Goal: Task Accomplishment & Management: Complete application form

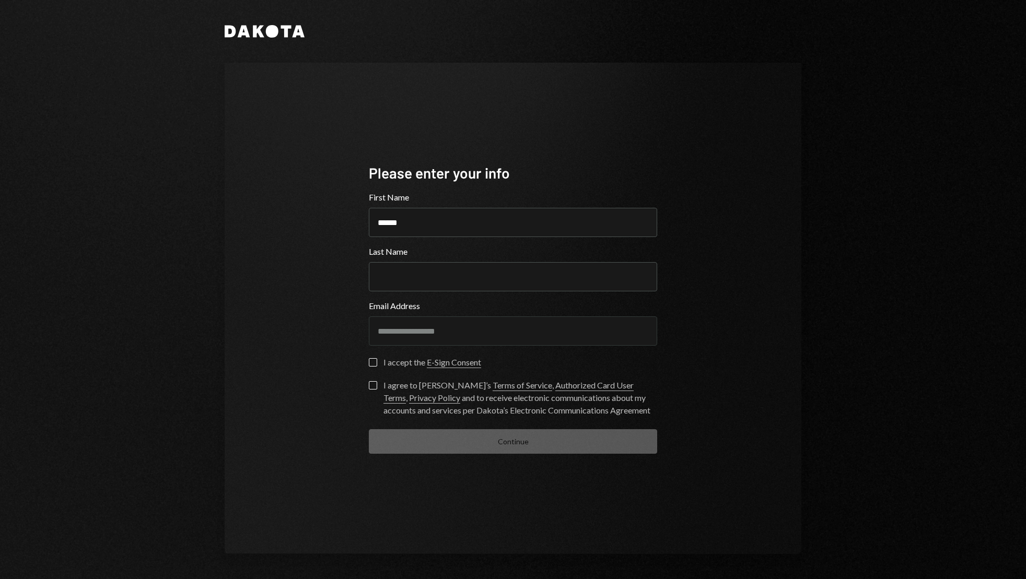
type input "******"
click at [823, 256] on div "**********" at bounding box center [513, 289] width 627 height 579
click at [538, 272] on input "Last Name" at bounding box center [513, 276] width 288 height 29
type input "******"
drag, startPoint x: 762, startPoint y: 338, endPoint x: 745, endPoint y: 338, distance: 17.2
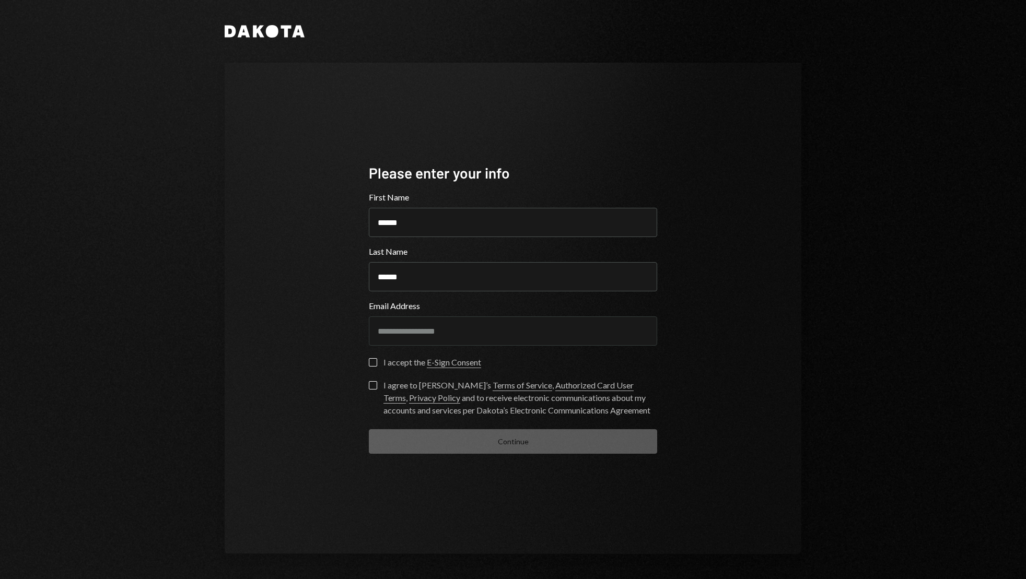
click at [762, 338] on div "**********" at bounding box center [513, 309] width 577 height 492
click at [374, 362] on button "I accept the E-Sign Consent" at bounding box center [373, 362] width 8 height 8
drag, startPoint x: 373, startPoint y: 386, endPoint x: 404, endPoint y: 410, distance: 39.2
click at [374, 387] on button "I agree to [PERSON_NAME]’s Terms of Service , Authorized Card User Terms , Priv…" at bounding box center [373, 385] width 8 height 8
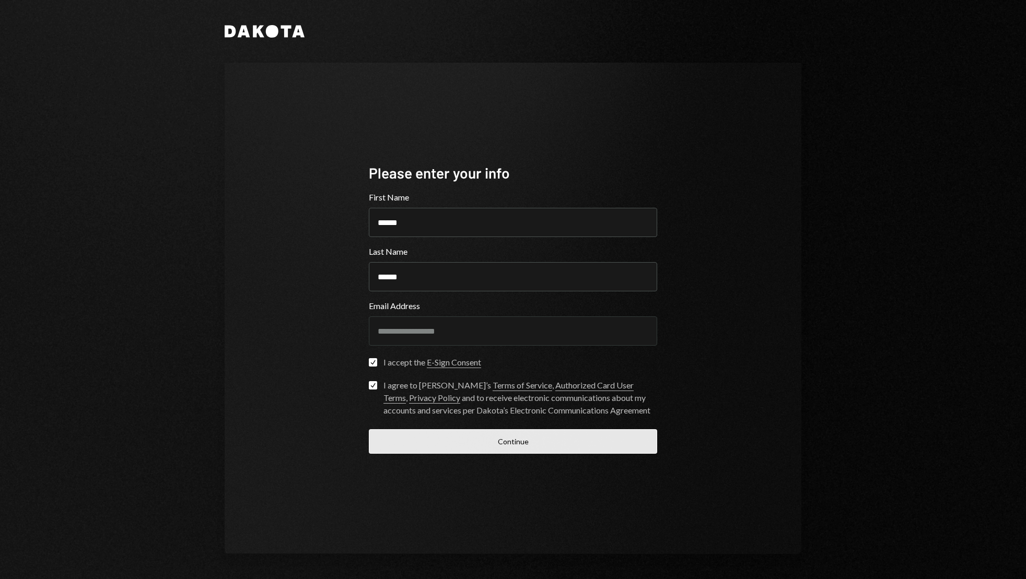
click at [442, 445] on button "Continue" at bounding box center [513, 441] width 288 height 25
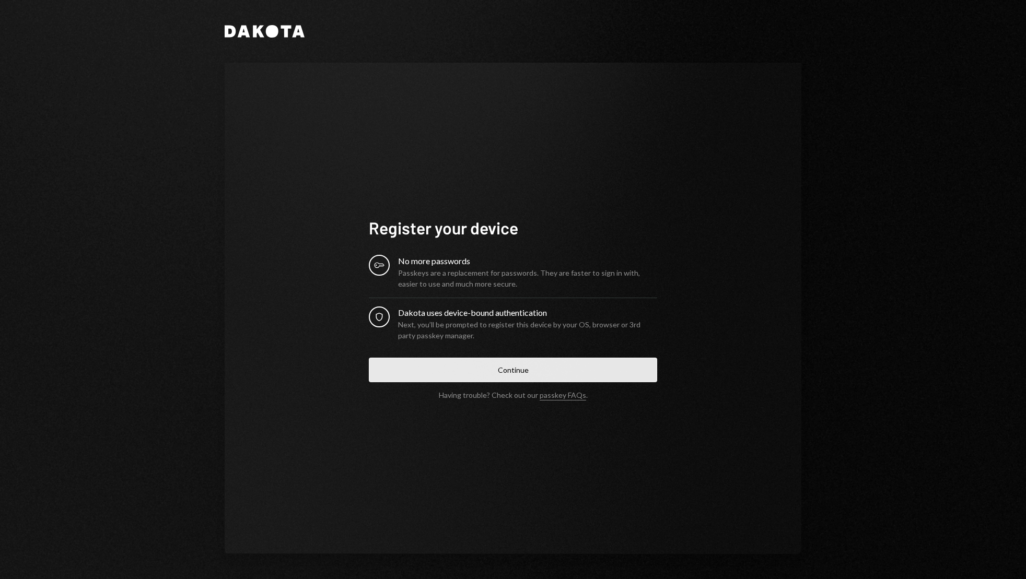
click at [444, 371] on button "Continue" at bounding box center [513, 370] width 288 height 25
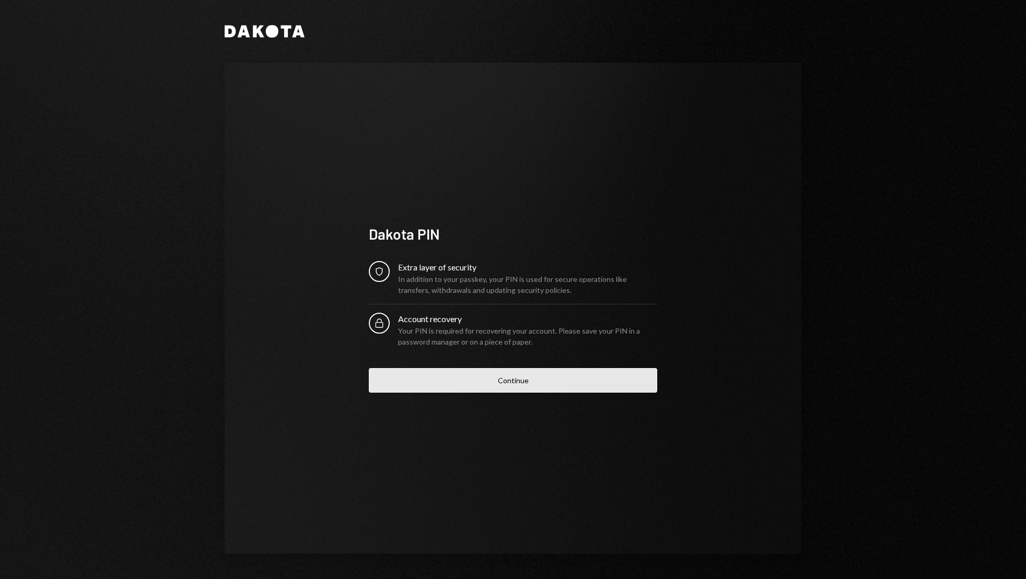
click at [508, 374] on button "Continue" at bounding box center [513, 380] width 288 height 25
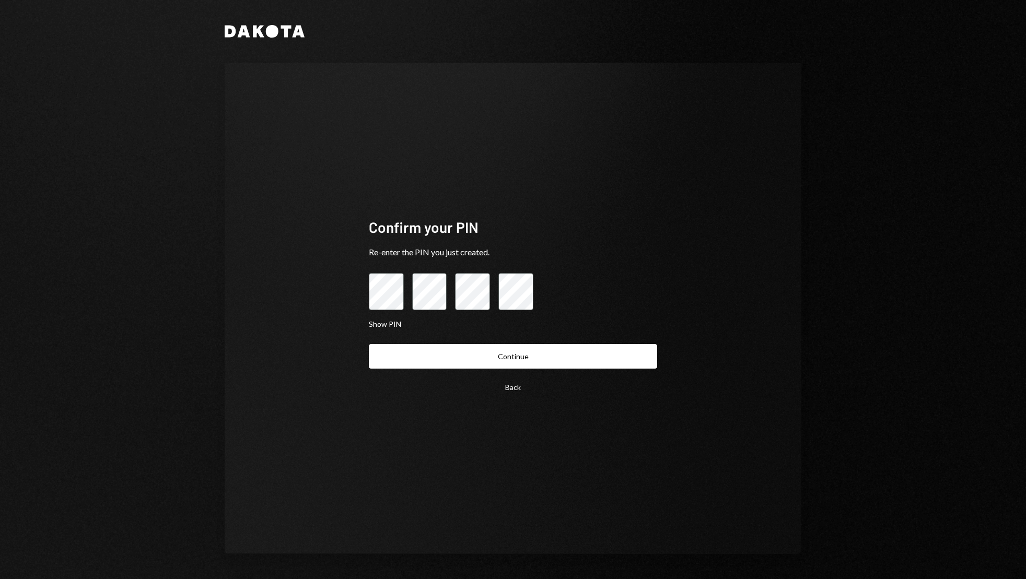
click at [531, 354] on button "Continue" at bounding box center [513, 356] width 288 height 25
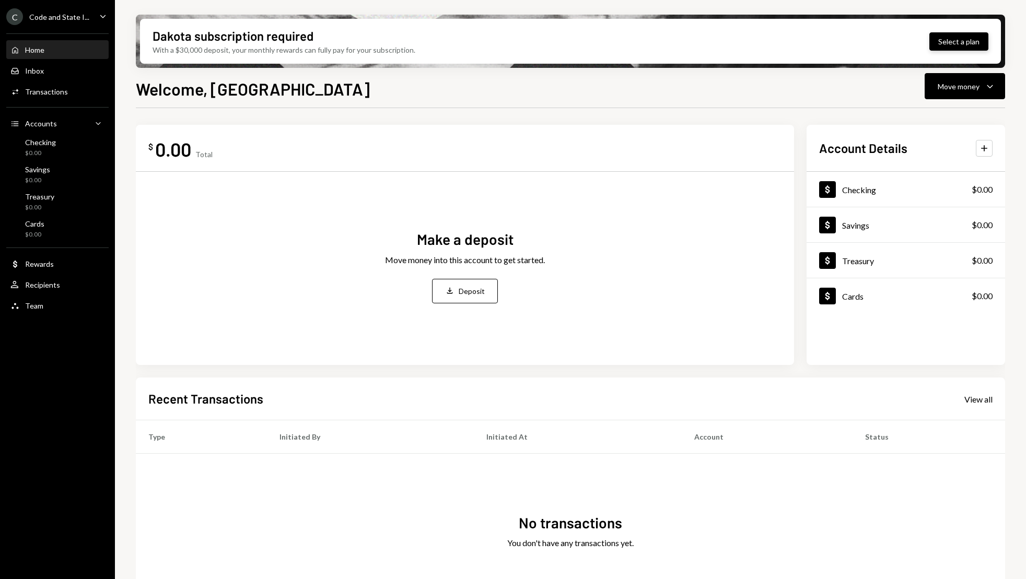
click at [949, 40] on button "Select a plan" at bounding box center [958, 41] width 59 height 18
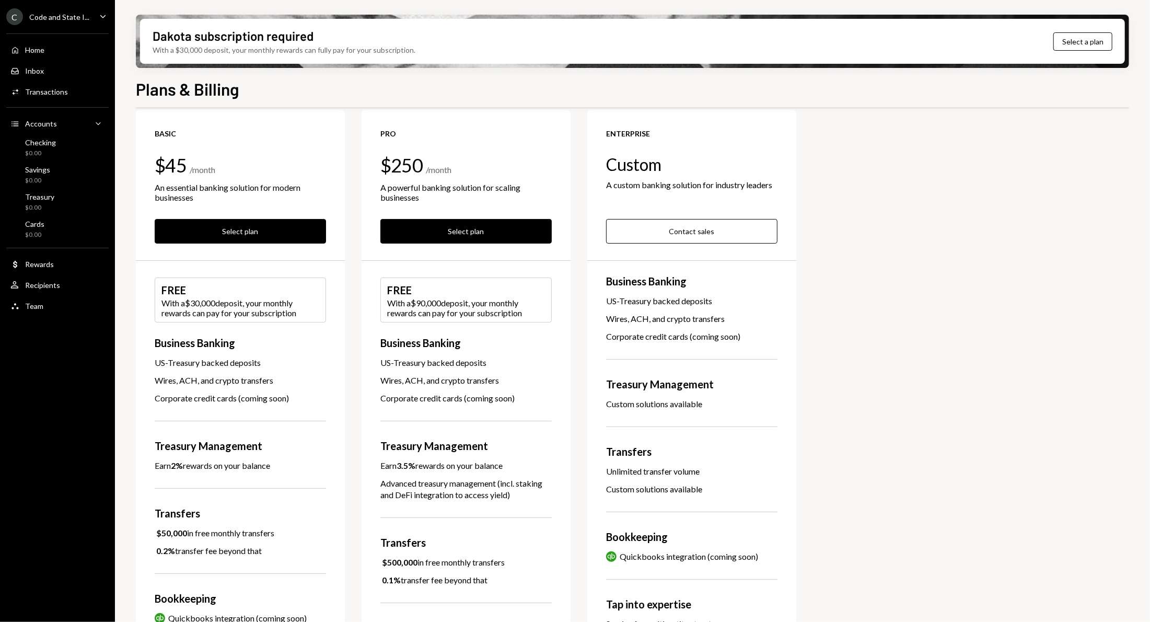
scroll to position [17, 0]
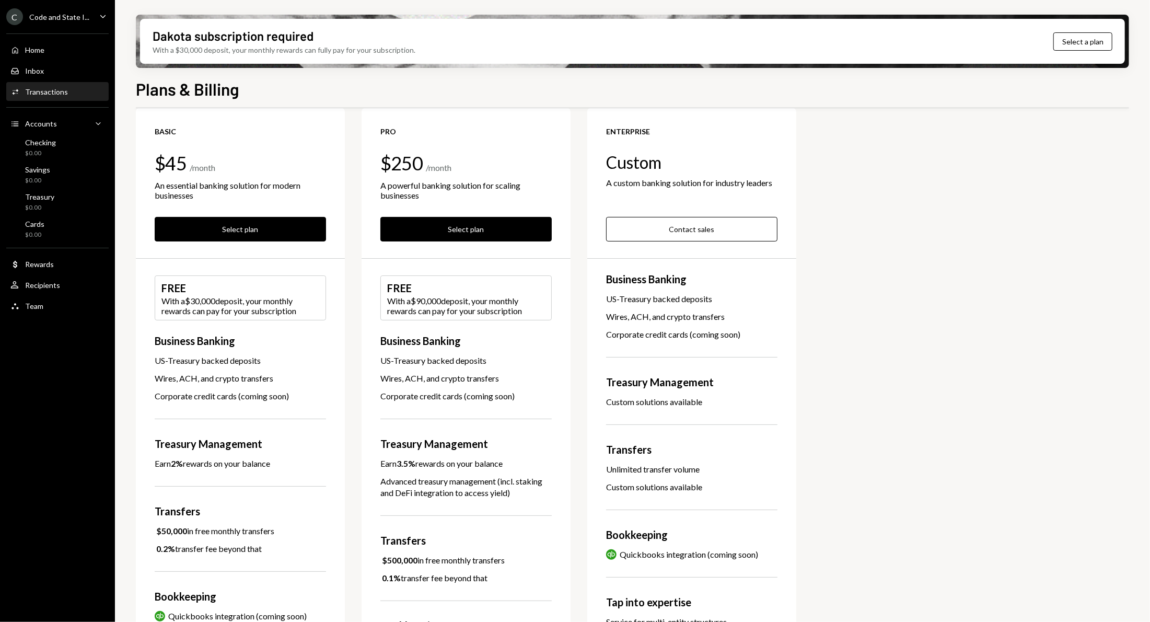
click at [24, 92] on div "Activities Transactions" at bounding box center [38, 91] width 57 height 9
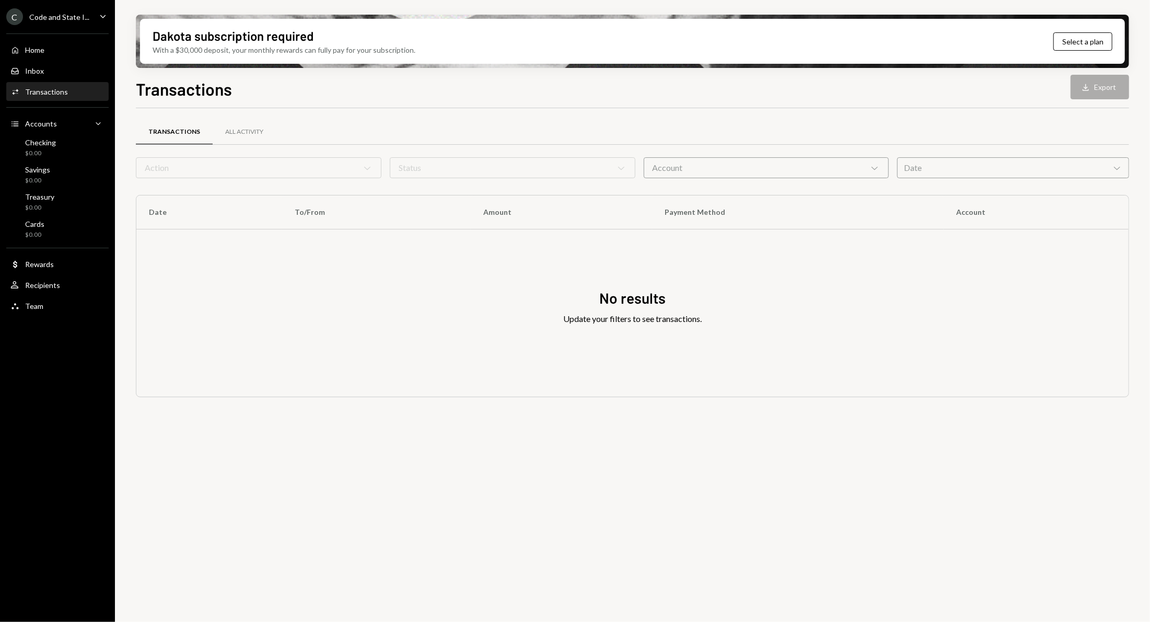
click at [242, 166] on form "Action Chevron Down Status Chevron Down Account Chevron Down Date Chevron Down" at bounding box center [632, 167] width 993 height 21
click at [234, 131] on div "All Activity" at bounding box center [244, 131] width 38 height 9
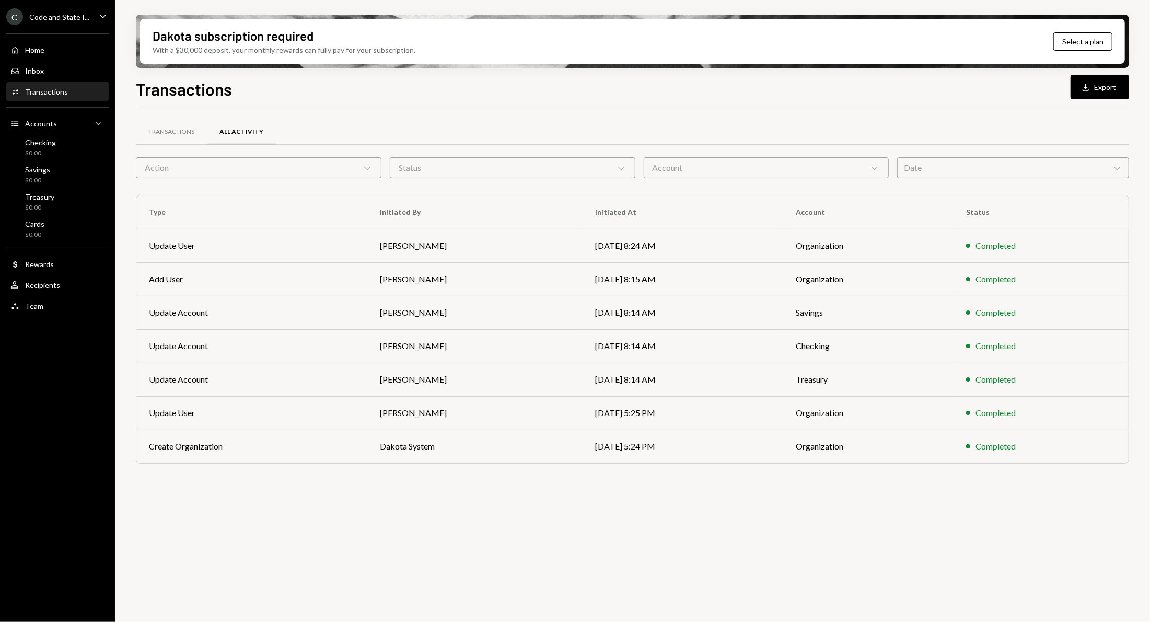
click at [365, 167] on icon at bounding box center [367, 168] width 6 height 3
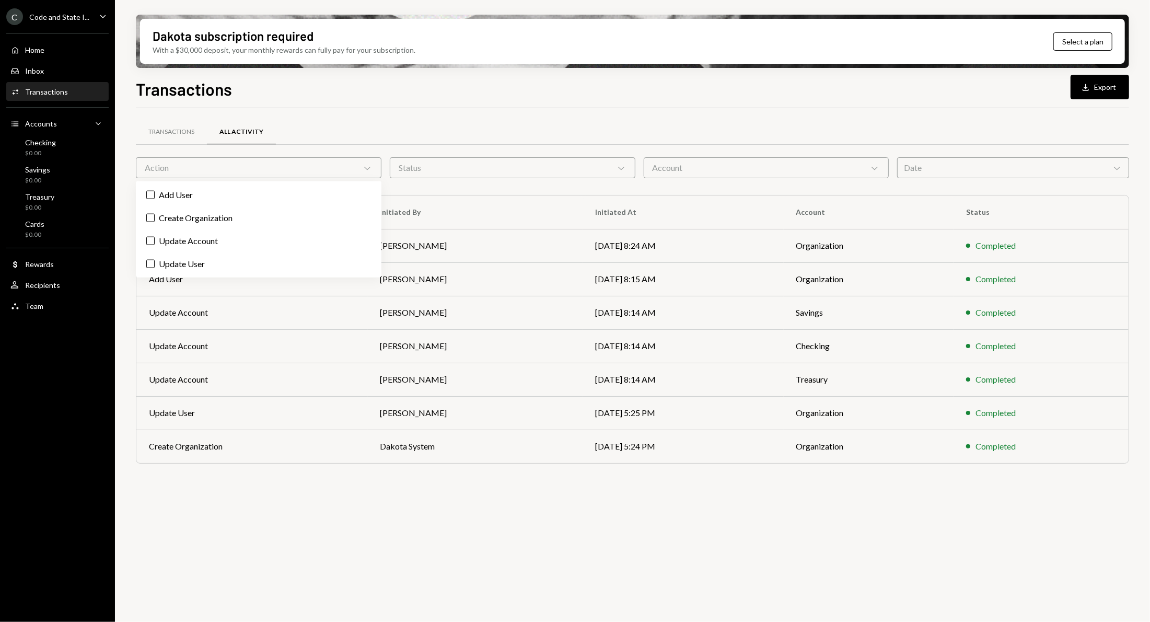
click at [624, 170] on icon "Chevron Down" at bounding box center [621, 167] width 10 height 10
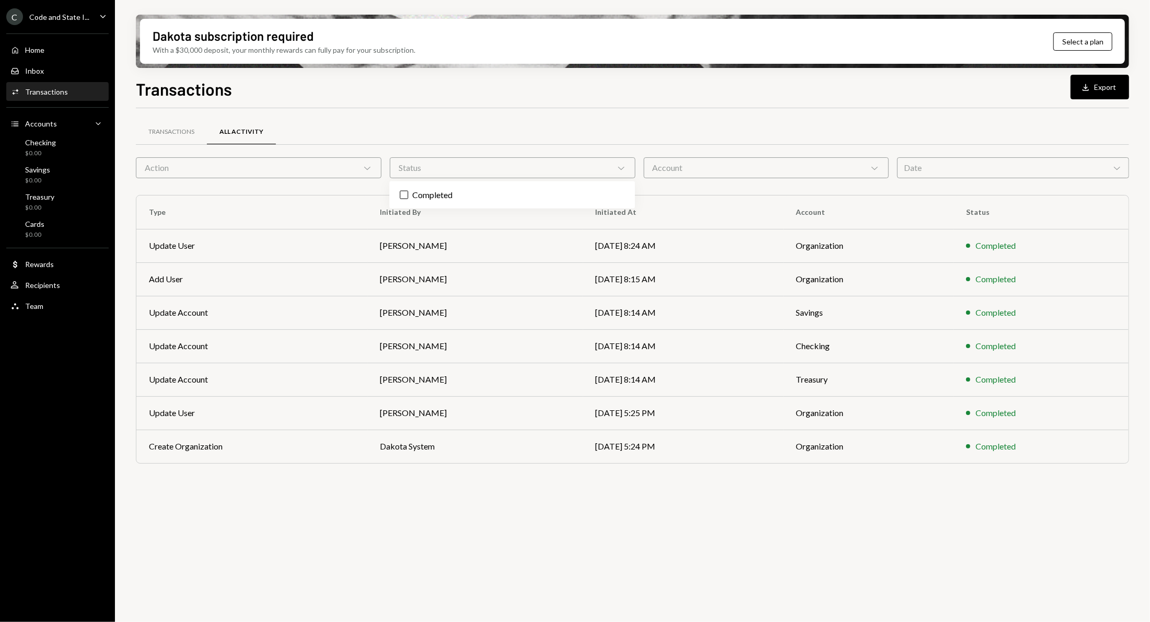
click at [881, 166] on div "Account Chevron Down" at bounding box center [767, 167] width 246 height 21
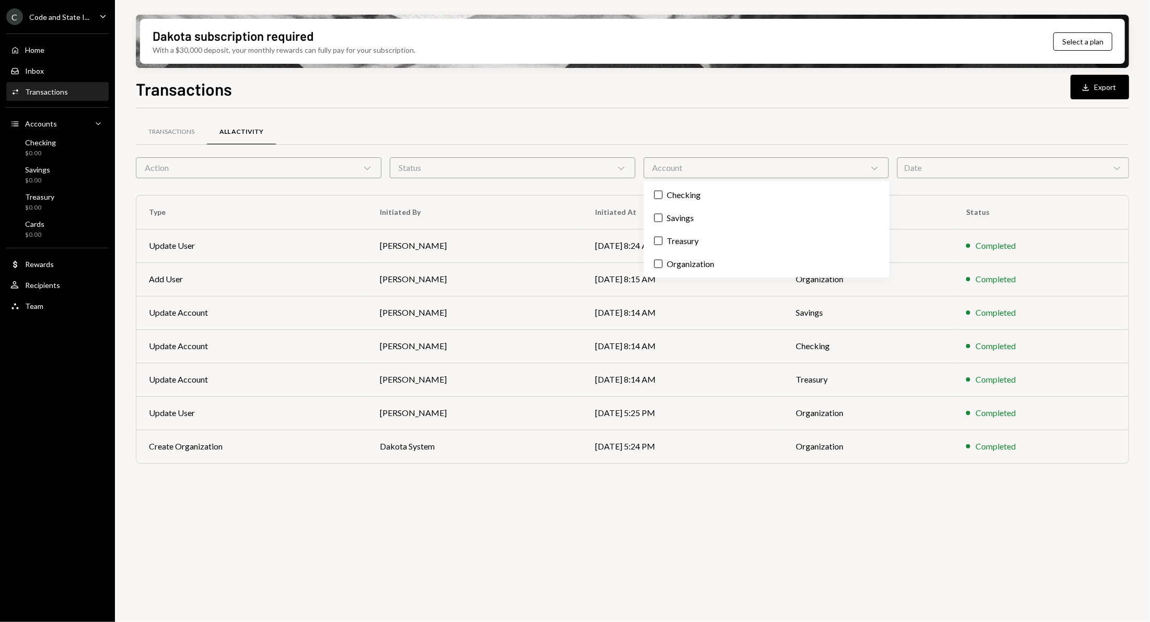
click at [1026, 168] on div "Date Chevron Down" at bounding box center [1013, 167] width 232 height 21
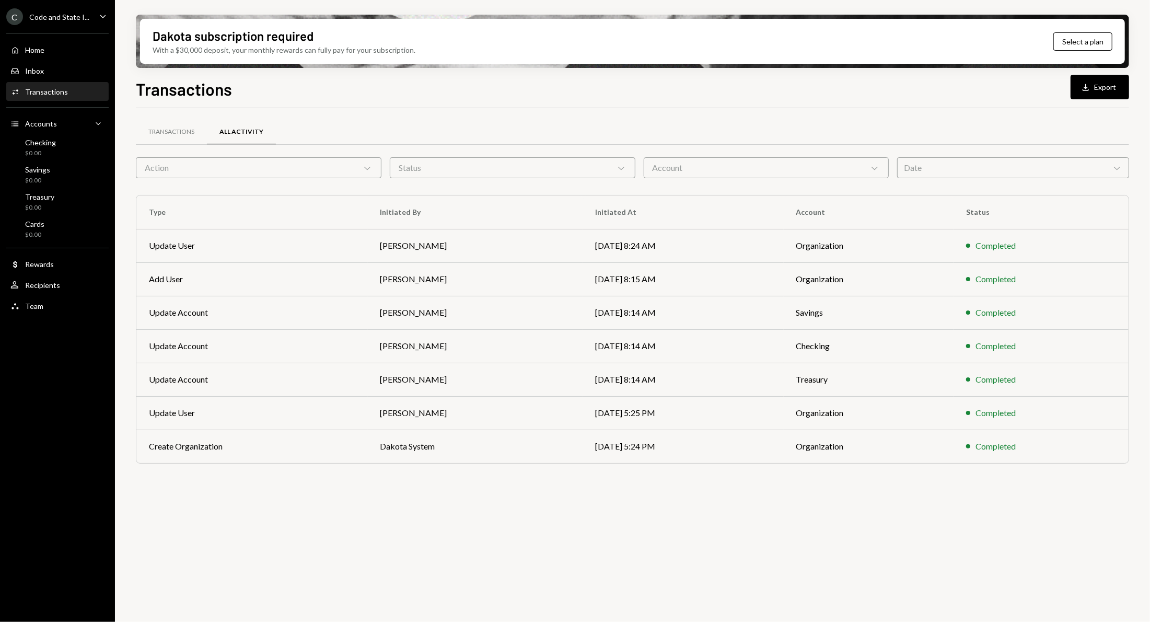
click at [975, 130] on div "Transactions All Activity" at bounding box center [632, 132] width 993 height 27
click at [66, 263] on div "Dollar Rewards" at bounding box center [57, 264] width 94 height 9
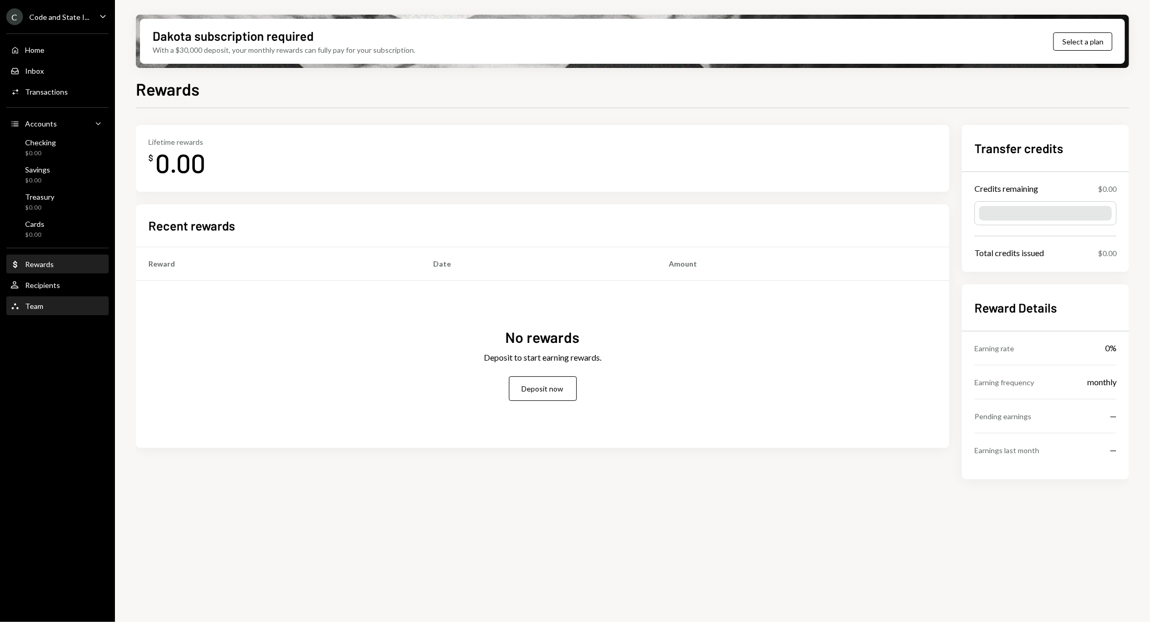
click at [44, 305] on div "Team Team" at bounding box center [57, 305] width 94 height 9
